Goal: Book appointment/travel/reservation

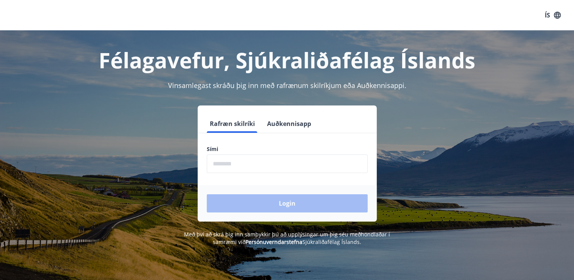
click at [223, 173] on form "Rafræn skilríki Auðkennisapp Sími ​ Login" at bounding box center [287, 168] width 179 height 107
click at [223, 170] on input "phone" at bounding box center [287, 163] width 161 height 19
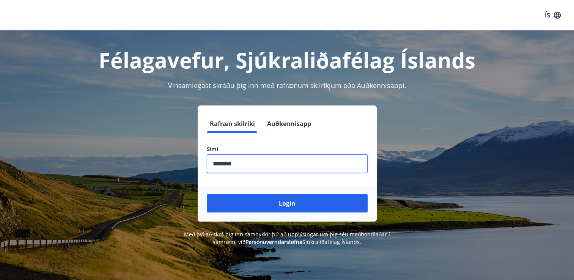
type input "********"
click at [207, 194] on button "Login" at bounding box center [287, 203] width 161 height 18
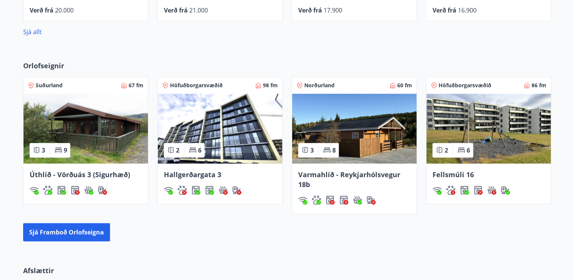
scroll to position [410, 0]
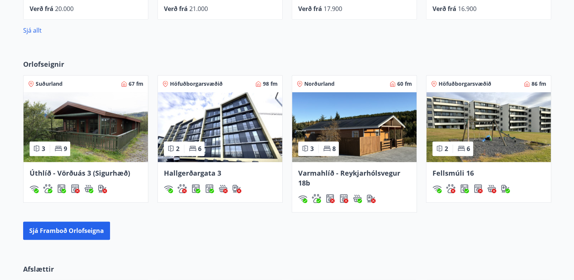
click at [333, 173] on span "Varmahlíð - Reykjarhólsvegur 18b" at bounding box center [349, 177] width 102 height 19
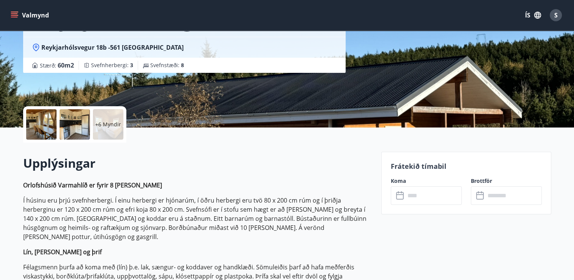
scroll to position [121, 0]
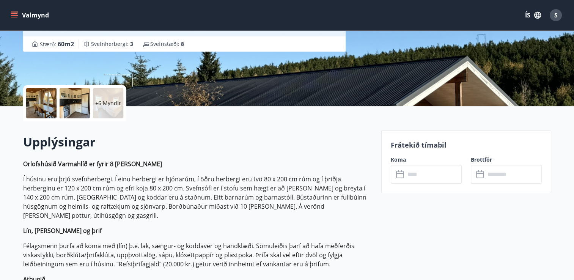
click at [407, 171] on input "text" at bounding box center [433, 174] width 57 height 19
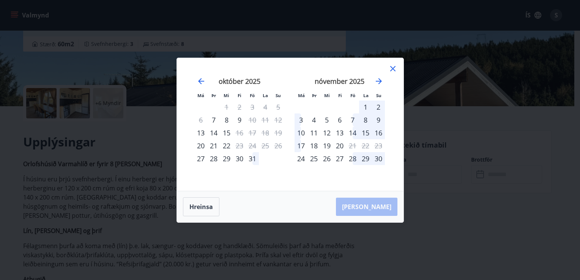
click at [393, 68] on icon at bounding box center [392, 68] width 9 height 9
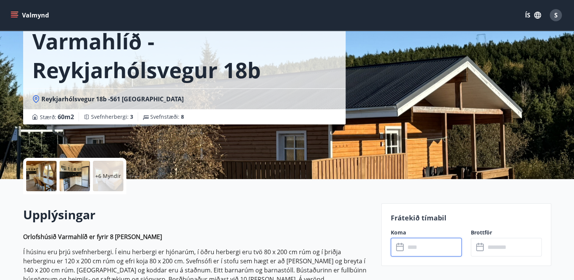
scroll to position [30, 0]
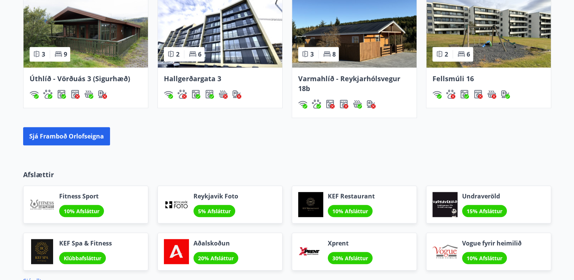
scroll to position [505, 0]
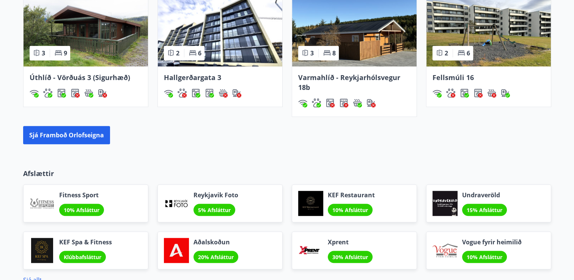
click at [464, 15] on img at bounding box center [488, 32] width 124 height 70
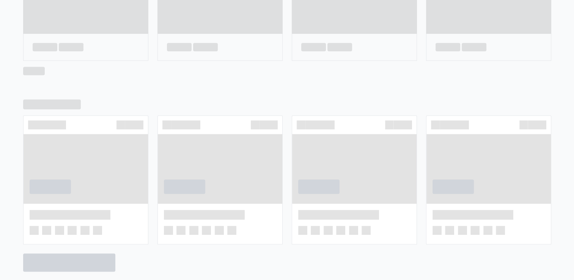
scroll to position [374, 0]
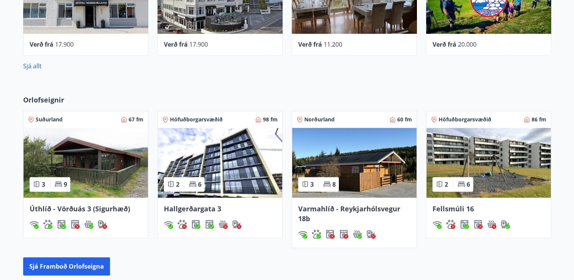
click at [89, 189] on img at bounding box center [86, 163] width 124 height 70
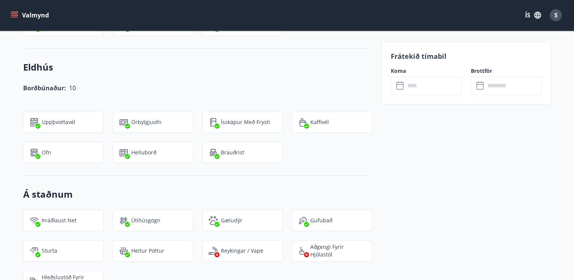
scroll to position [834, 0]
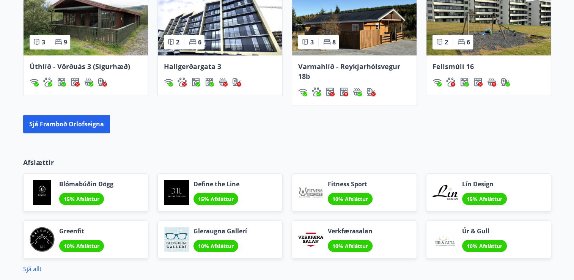
scroll to position [515, 0]
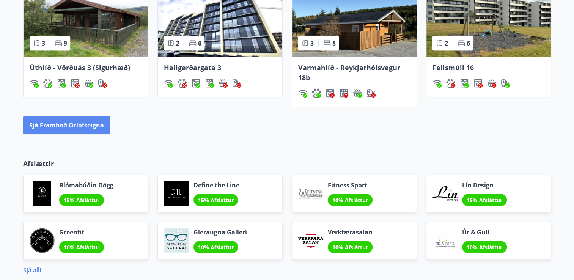
click at [56, 127] on button "Sjá framboð orlofseigna" at bounding box center [66, 125] width 87 height 18
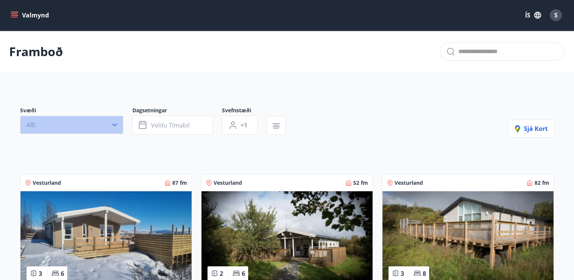
click at [115, 127] on icon "button" at bounding box center [115, 125] width 8 height 8
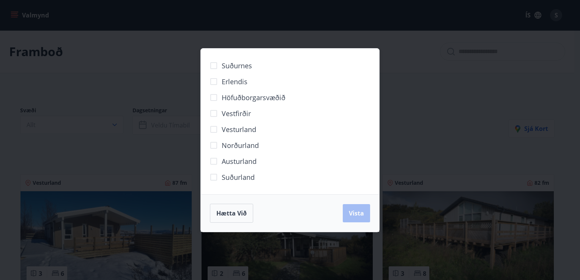
click at [242, 148] on span "Norðurland" at bounding box center [239, 145] width 37 height 10
click at [362, 215] on span "Vista" at bounding box center [356, 213] width 15 height 8
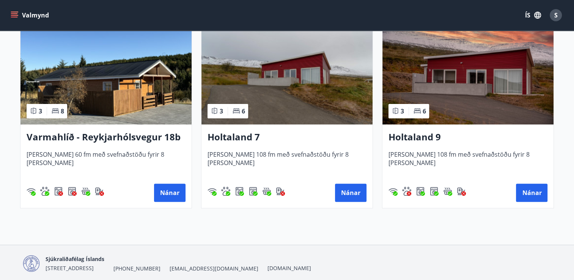
scroll to position [182, 0]
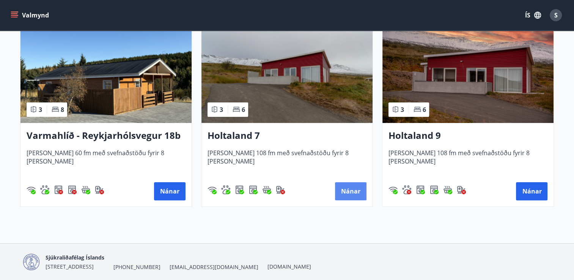
click at [355, 197] on button "Nánar" at bounding box center [350, 191] width 31 height 18
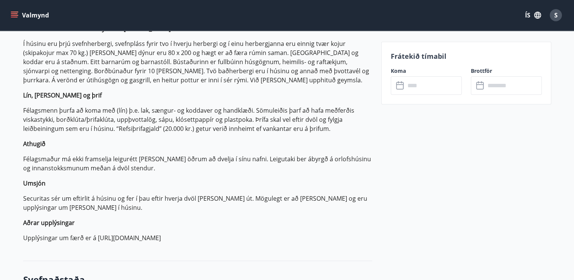
scroll to position [258, 0]
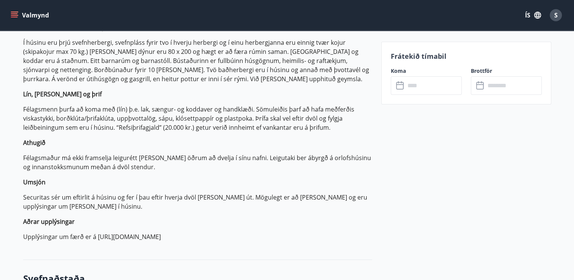
click at [421, 85] on input "text" at bounding box center [433, 85] width 57 height 19
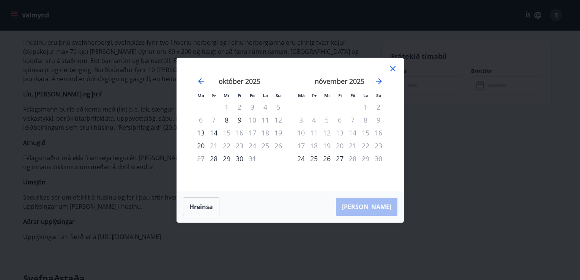
click at [393, 71] on icon at bounding box center [392, 68] width 9 height 9
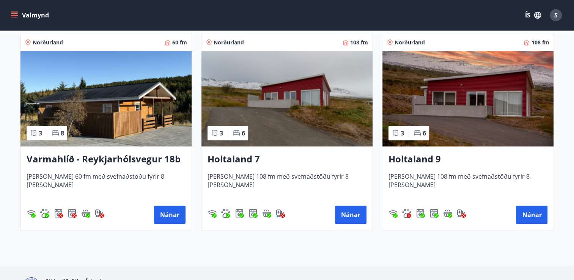
scroll to position [167, 0]
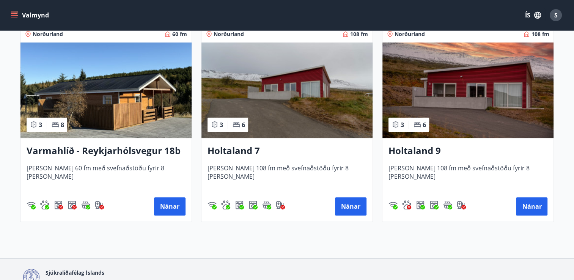
click at [437, 175] on span "[PERSON_NAME] 108 fm með svefnaðstöðu fyrir 8 [PERSON_NAME]" at bounding box center [467, 176] width 159 height 25
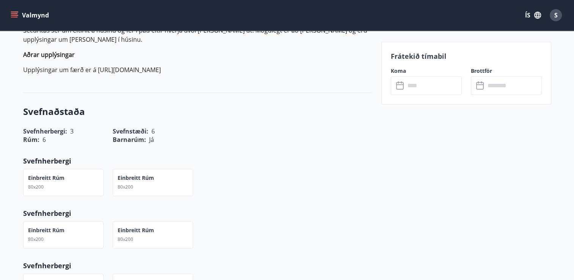
scroll to position [440, 0]
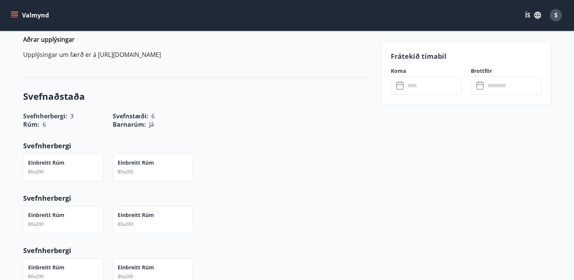
click at [414, 83] on input "text" at bounding box center [433, 85] width 57 height 19
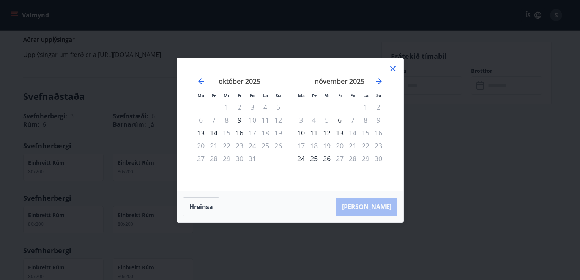
click at [392, 69] on icon at bounding box center [392, 68] width 1 height 1
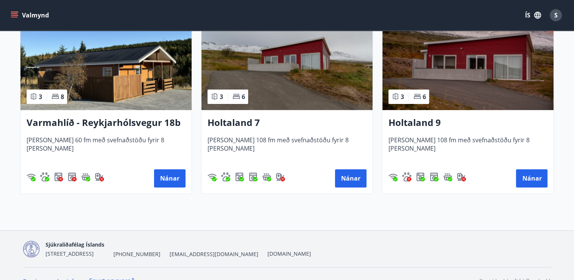
scroll to position [208, 0]
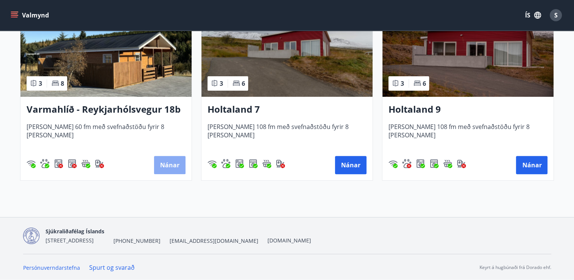
click at [171, 163] on button "Nánar" at bounding box center [169, 165] width 31 height 18
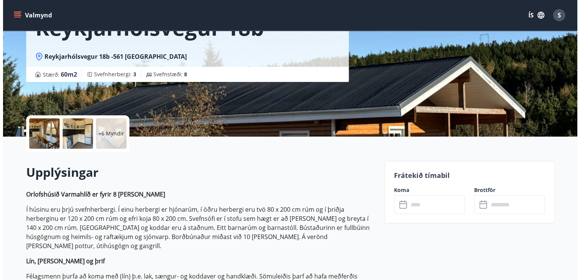
scroll to position [167, 0]
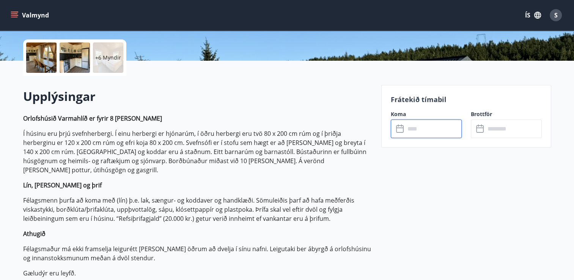
click at [413, 125] on input "text" at bounding box center [433, 128] width 57 height 19
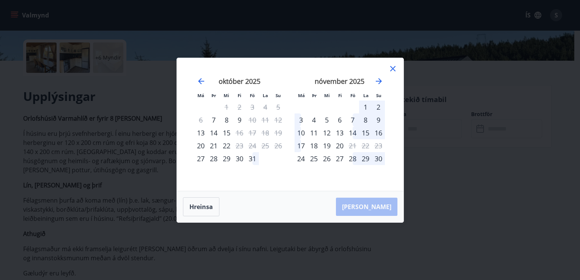
drag, startPoint x: 313, startPoint y: 152, endPoint x: 276, endPoint y: 149, distance: 36.2
click at [276, 149] on div "[DATE] 1 2 3 4 5 6 7 8 9 10 11 12 13 14 15 16 17 18 19 20 21 22 23 24 25 26 27 …" at bounding box center [390, 129] width 402 height 124
click at [390, 69] on icon at bounding box center [392, 68] width 9 height 9
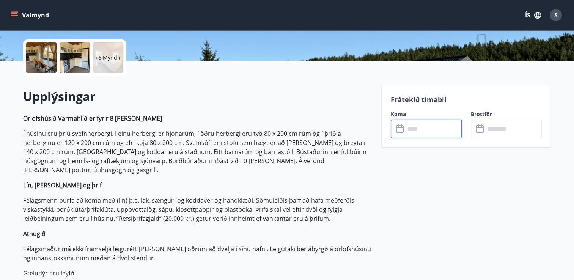
click at [553, 18] on div "S" at bounding box center [556, 15] width 12 height 12
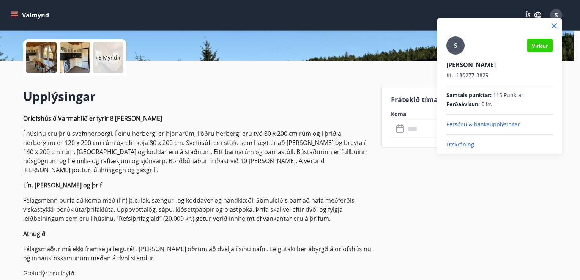
click at [460, 146] on p "Útskráning" at bounding box center [499, 145] width 106 height 8
click at [452, 140] on div "S Virkur [PERSON_NAME] Kt. 180277-3829 Samtals punktar : 115 Punktar Ferðaávísu…" at bounding box center [499, 92] width 106 height 112
click at [455, 144] on p "Útskráning" at bounding box center [499, 145] width 106 height 8
click at [460, 143] on p "Útskráning" at bounding box center [499, 145] width 106 height 8
